Goal: Navigation & Orientation: Go to known website

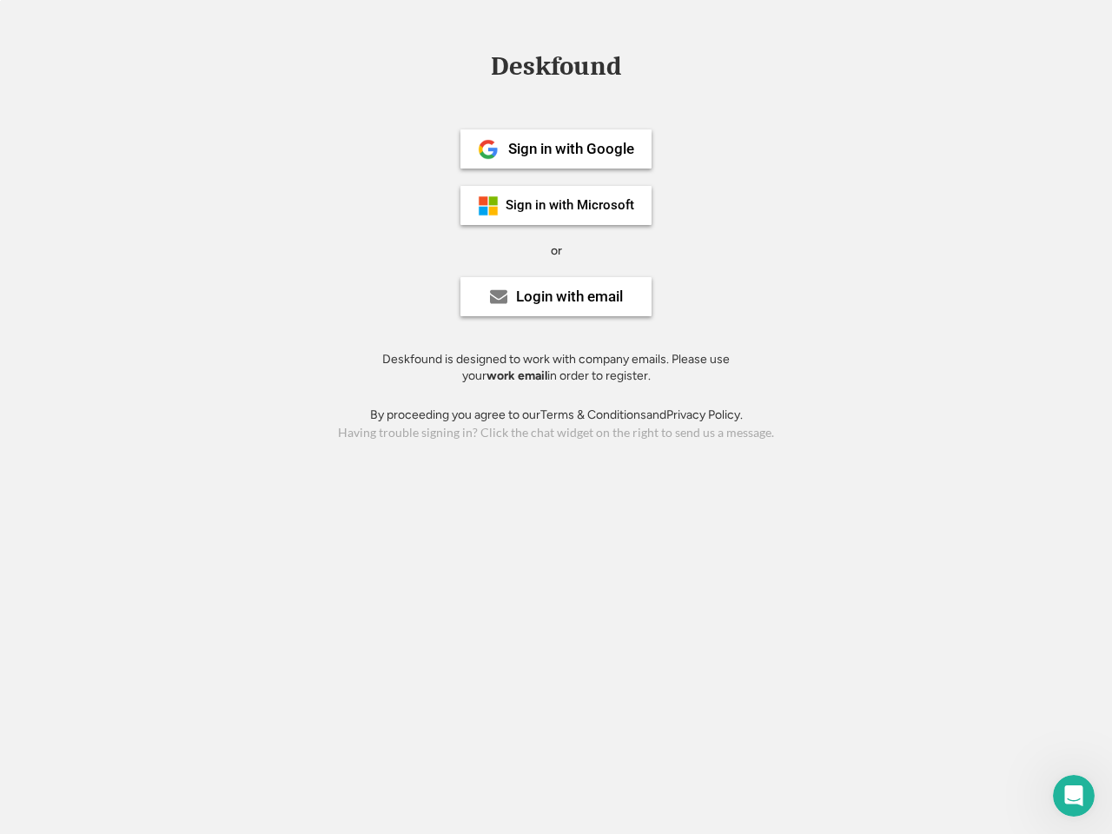
click at [556, 249] on div "or" at bounding box center [556, 250] width 11 height 17
click at [556, 70] on div "Deskfound" at bounding box center [556, 66] width 148 height 27
click at [475, 65] on div "Deskfound" at bounding box center [556, 69] width 1112 height 33
click at [556, 70] on div "Deskfound" at bounding box center [556, 66] width 148 height 27
click at [556, 250] on div "or" at bounding box center [556, 250] width 11 height 17
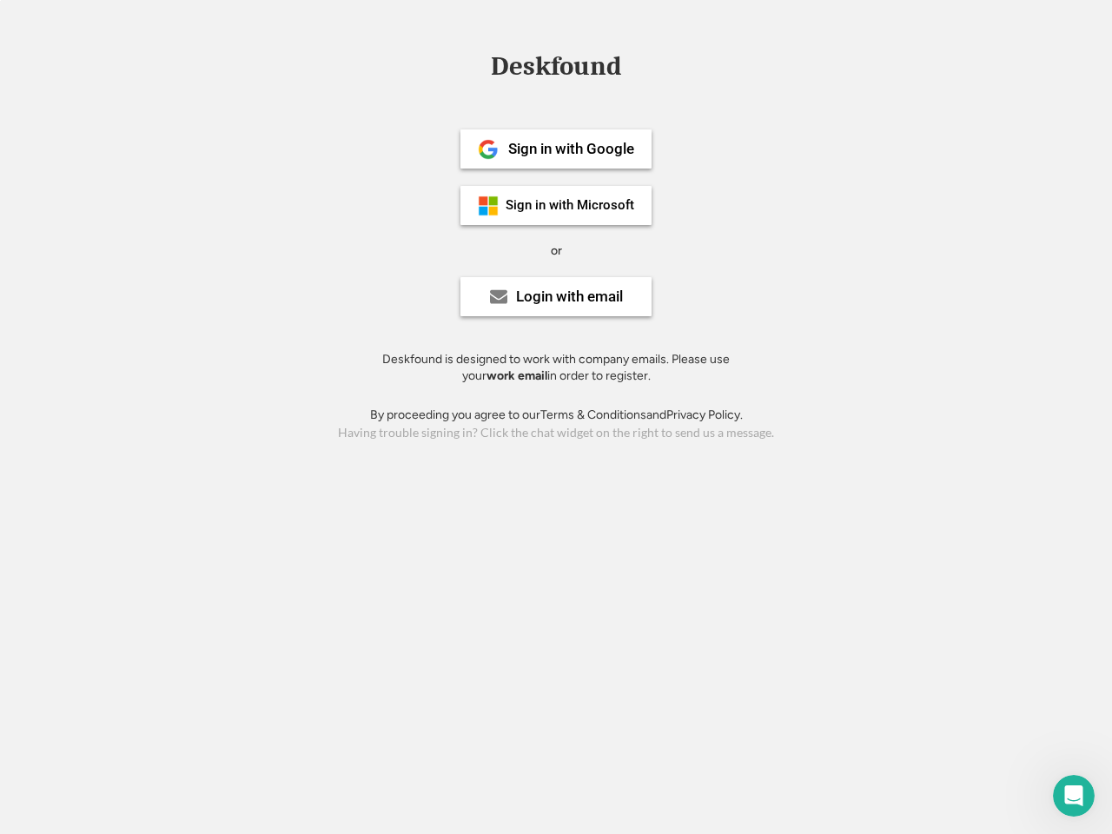
click at [556, 149] on div "Sign in with Google" at bounding box center [571, 149] width 126 height 15
click at [571, 149] on div "Sign in with Google" at bounding box center [571, 149] width 126 height 15
click at [488, 149] on img at bounding box center [488, 149] width 21 height 21
click at [556, 205] on div "Sign in with Microsoft" at bounding box center [570, 205] width 129 height 13
click at [571, 205] on div "Sign in with Microsoft" at bounding box center [570, 205] width 129 height 13
